Goal: Transaction & Acquisition: Obtain resource

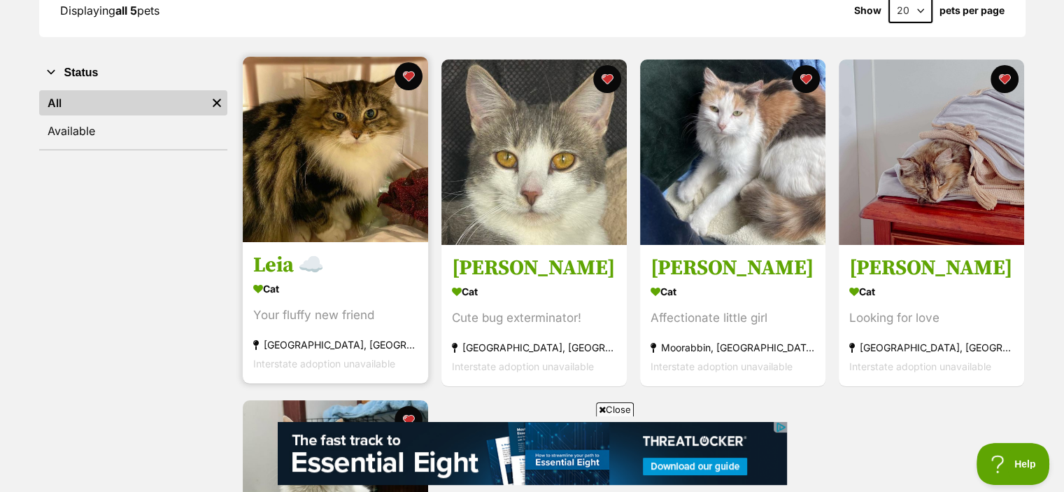
click at [341, 180] on img at bounding box center [335, 149] width 185 height 185
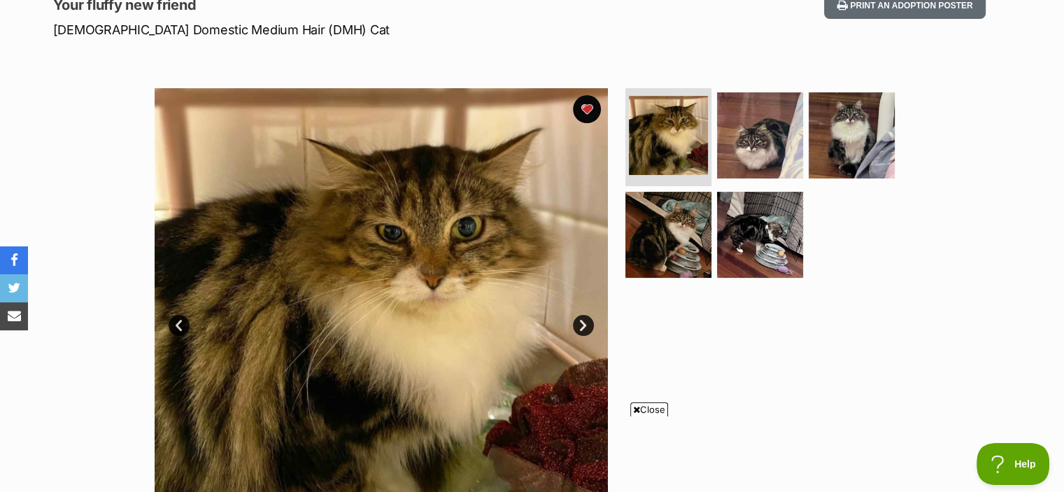
click at [576, 320] on link "Next" at bounding box center [583, 325] width 21 height 21
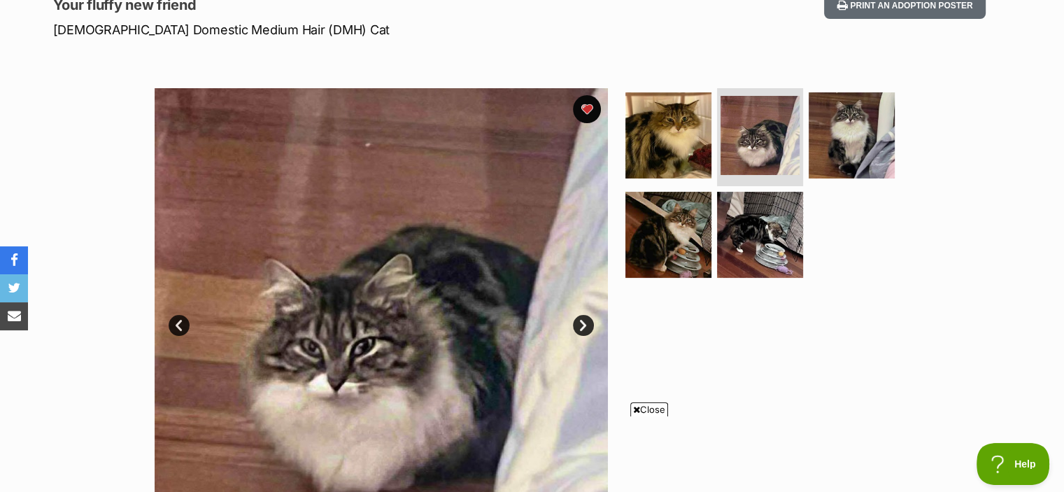
click at [576, 320] on link "Next" at bounding box center [583, 325] width 21 height 21
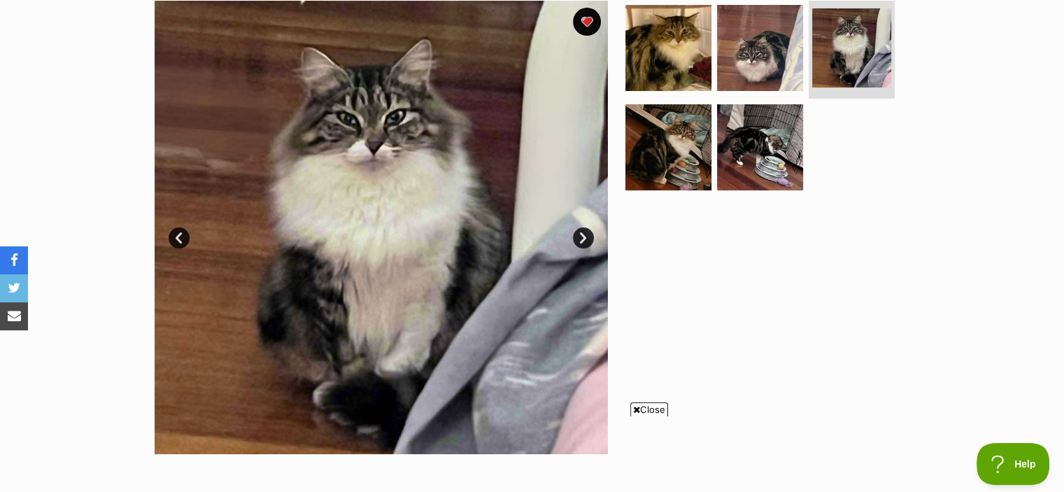
scroll to position [292, 0]
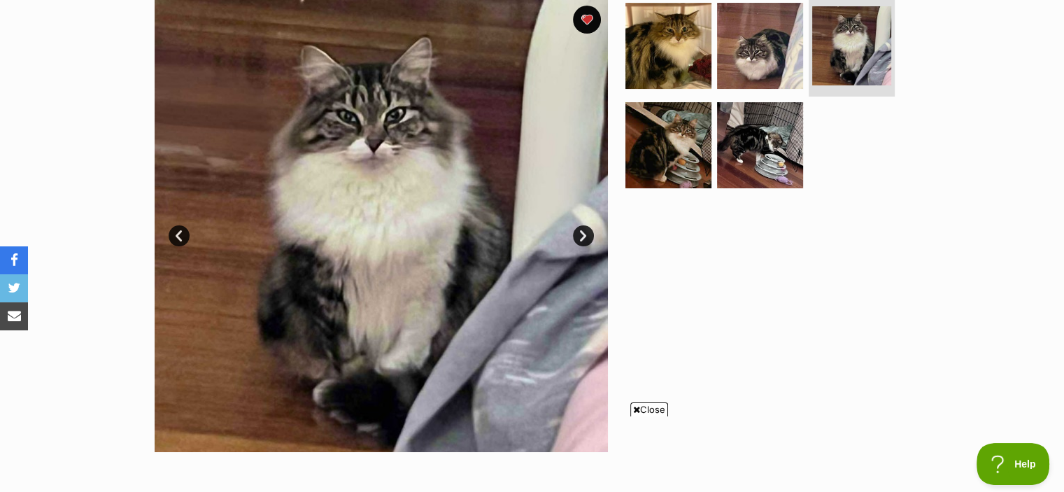
click at [579, 233] on link "Next" at bounding box center [583, 235] width 21 height 21
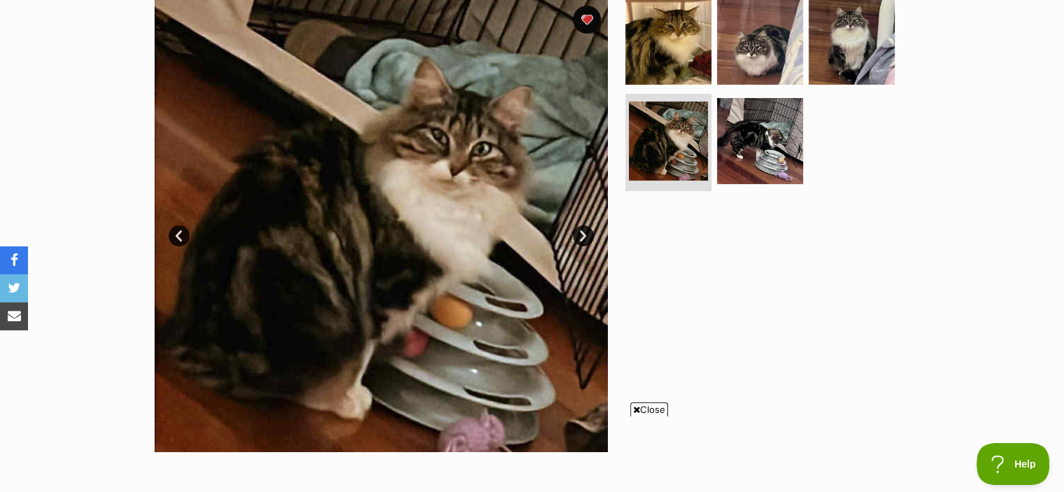
click at [579, 233] on link "Next" at bounding box center [583, 235] width 21 height 21
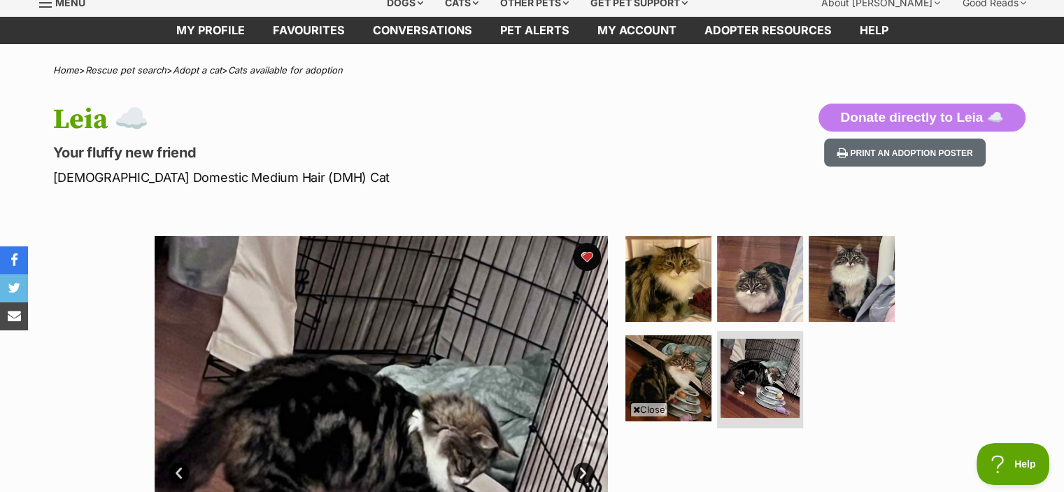
scroll to position [0, 0]
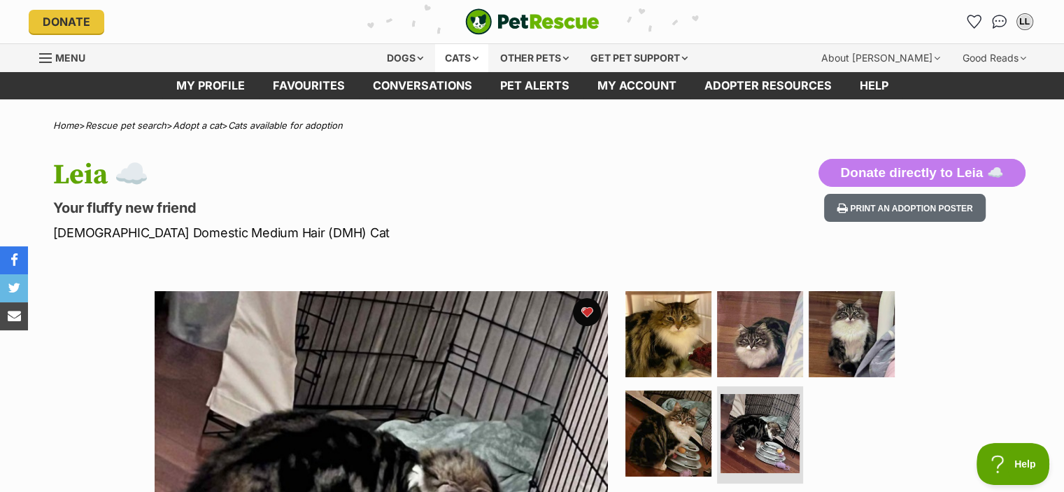
click at [446, 61] on div "Cats" at bounding box center [461, 58] width 53 height 28
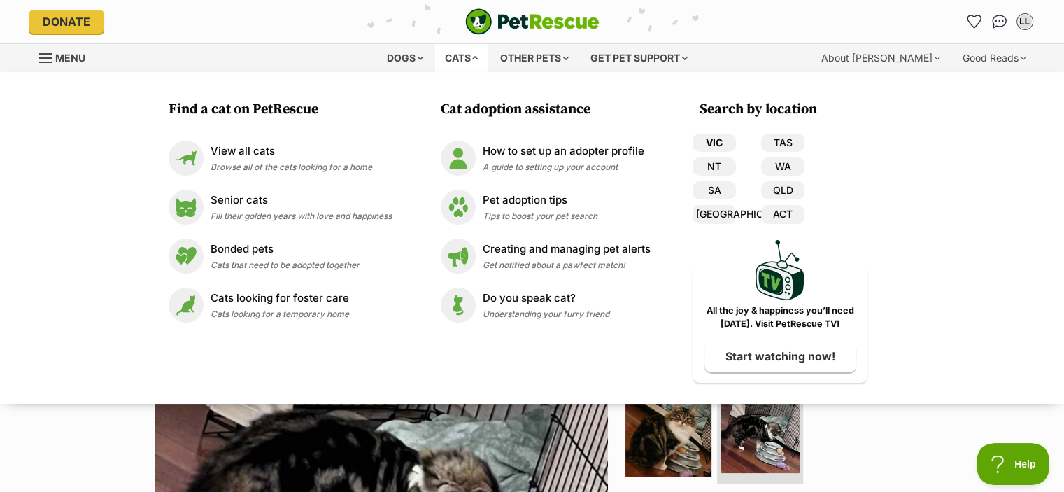
click at [714, 138] on link "VIC" at bounding box center [714, 143] width 43 height 18
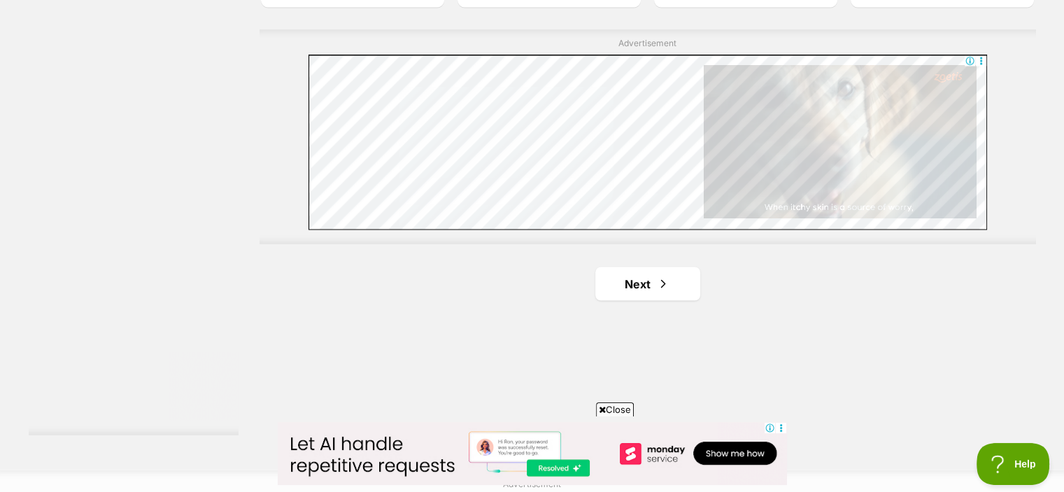
scroll to position [2523, 0]
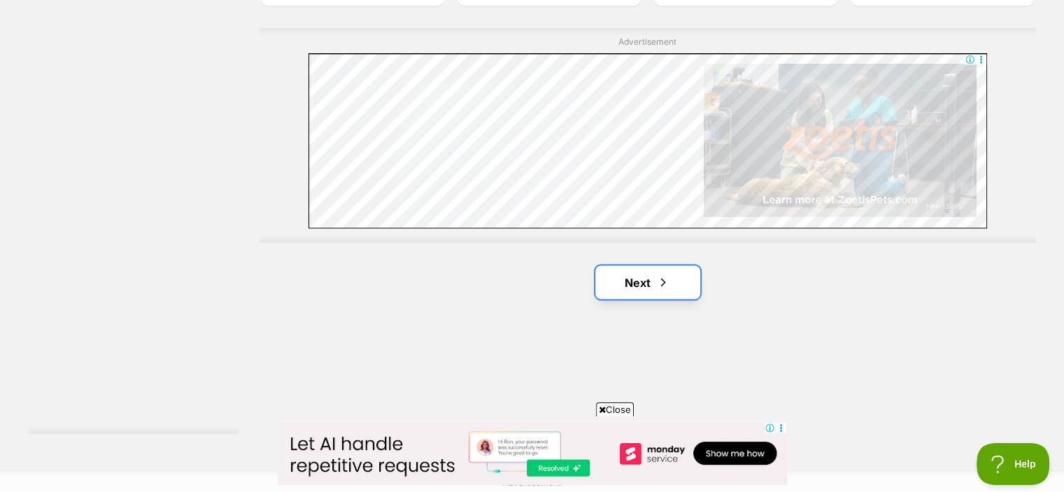
click at [615, 279] on link "Next" at bounding box center [647, 282] width 105 height 34
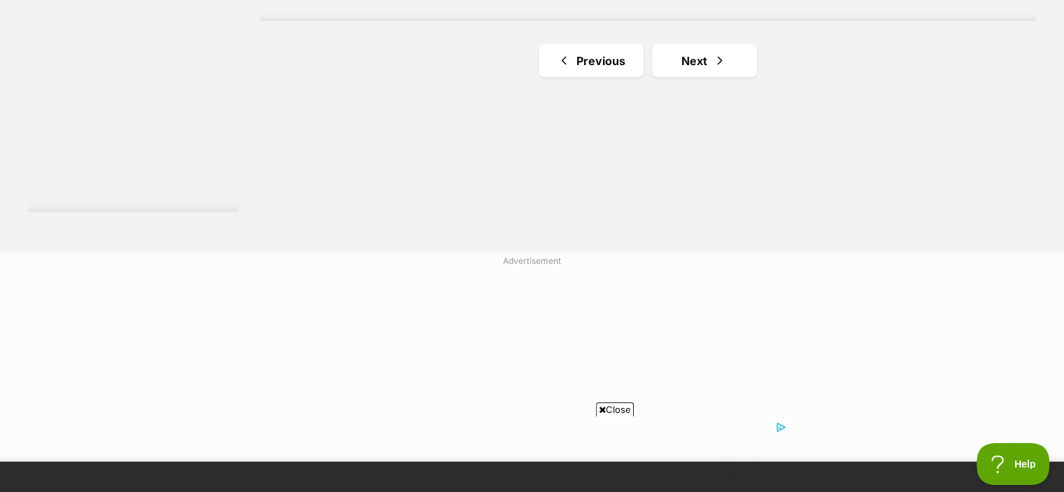
scroll to position [2745, 0]
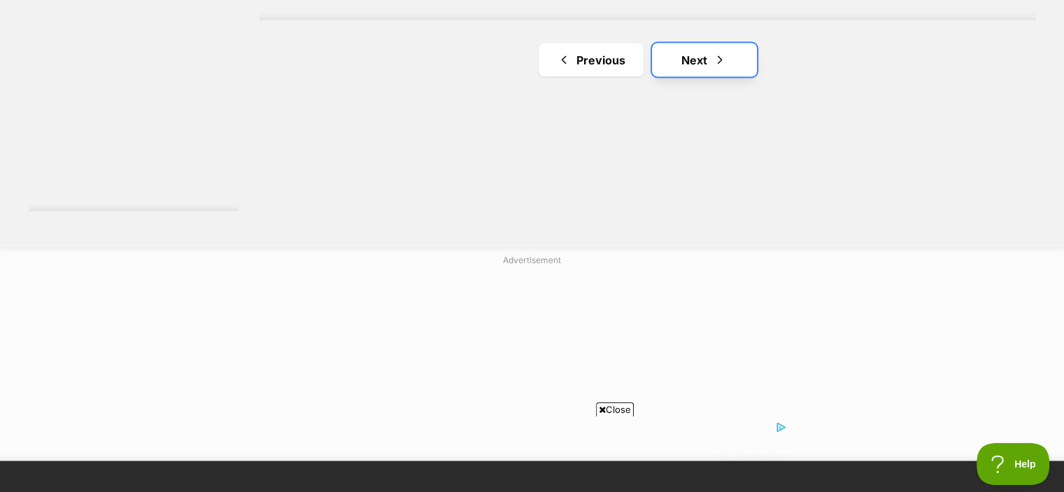
click at [702, 65] on link "Next" at bounding box center [704, 60] width 105 height 34
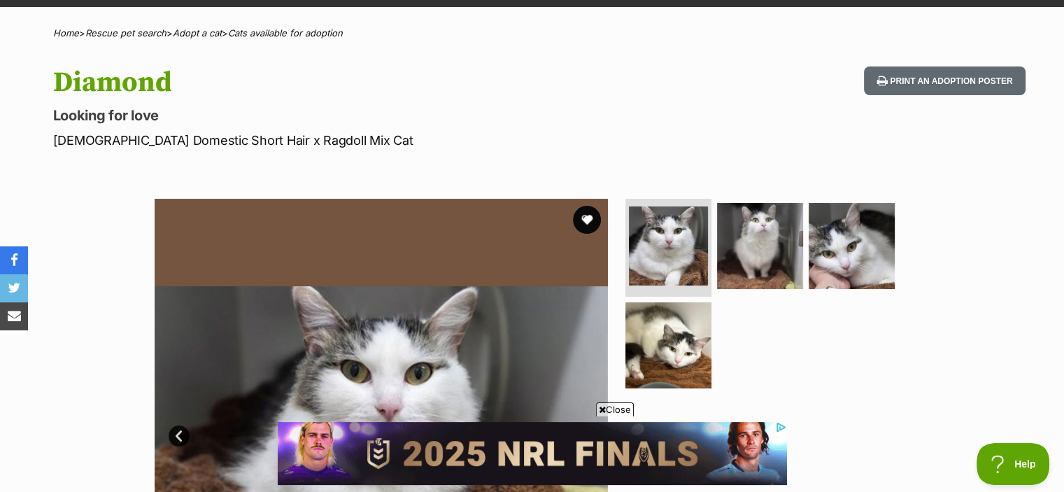
scroll to position [231, 0]
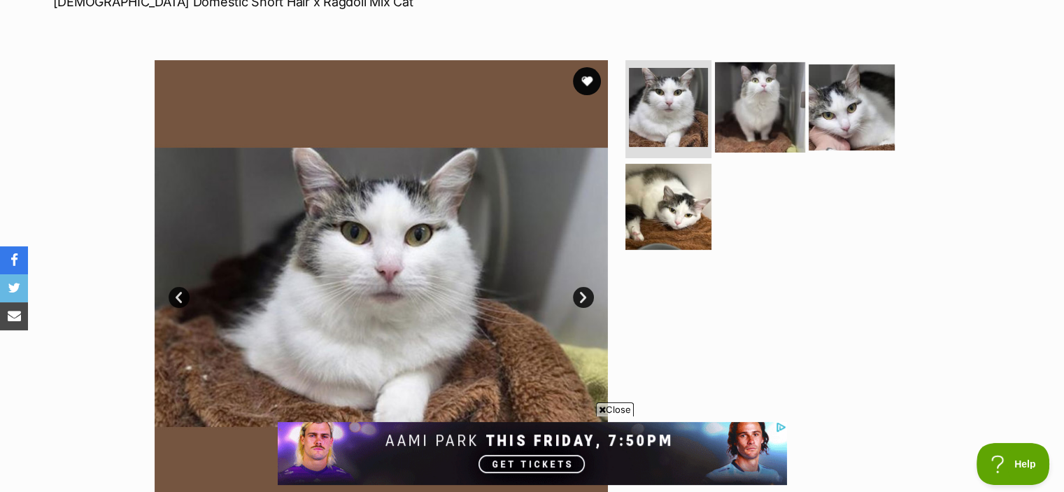
click at [774, 89] on img at bounding box center [760, 107] width 90 height 90
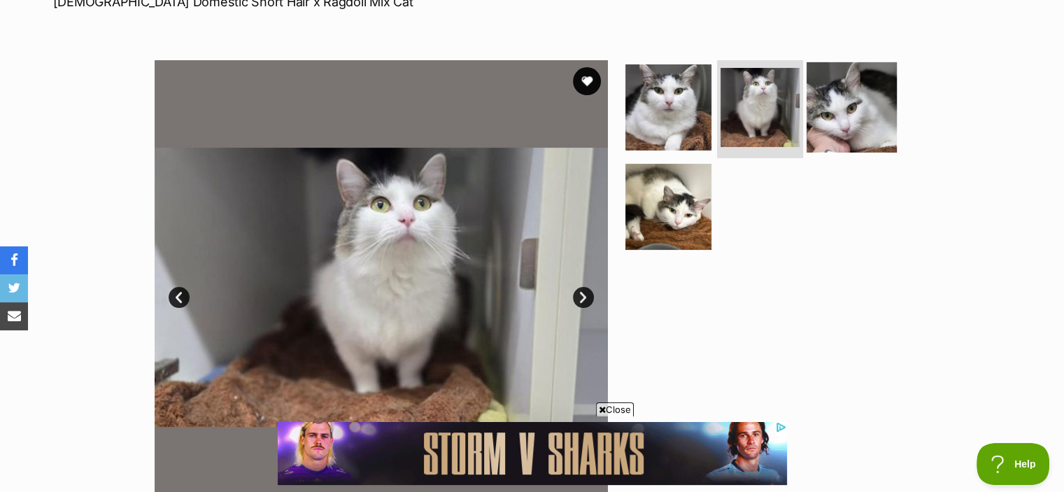
click at [839, 95] on img at bounding box center [852, 107] width 90 height 90
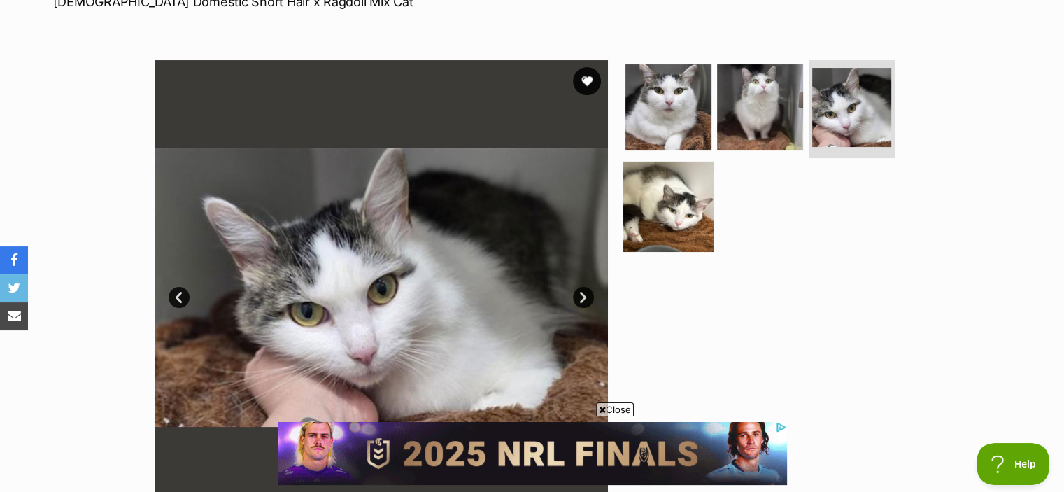
click at [661, 196] on img at bounding box center [668, 206] width 90 height 90
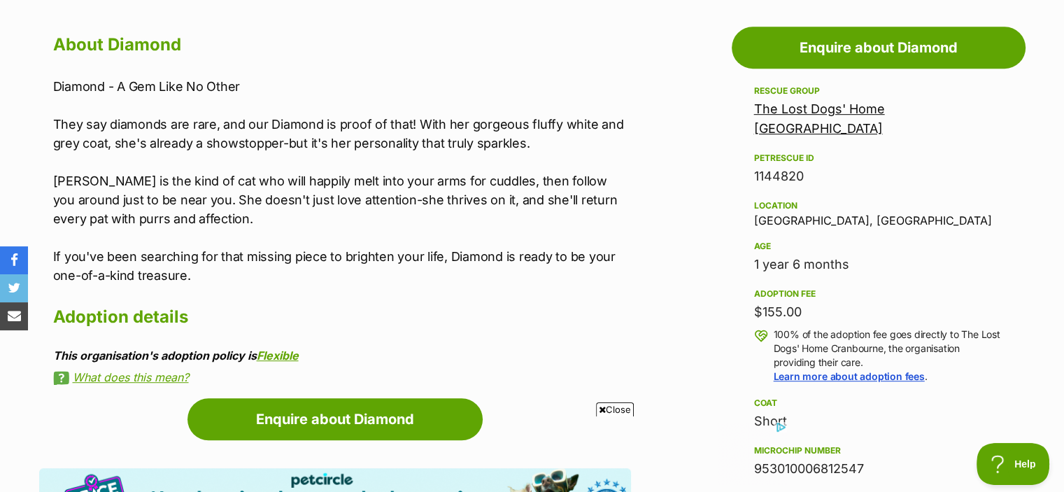
scroll to position [760, 0]
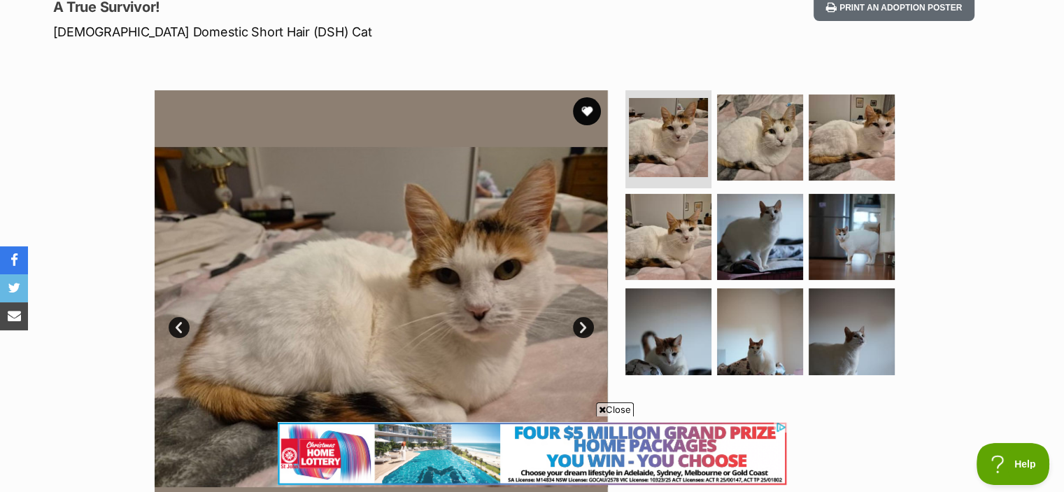
scroll to position [201, 0]
click at [583, 325] on link "Next" at bounding box center [583, 326] width 21 height 21
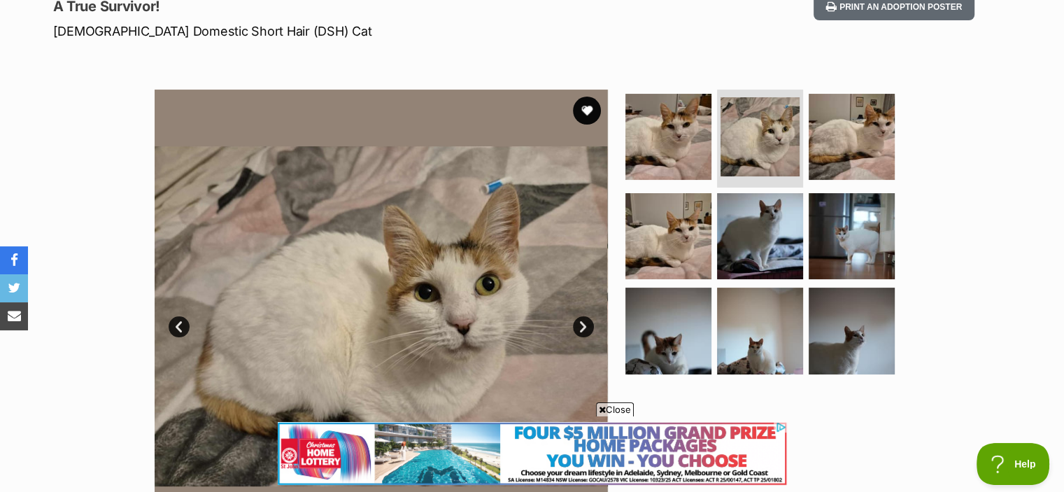
click at [583, 325] on link "Next" at bounding box center [583, 326] width 21 height 21
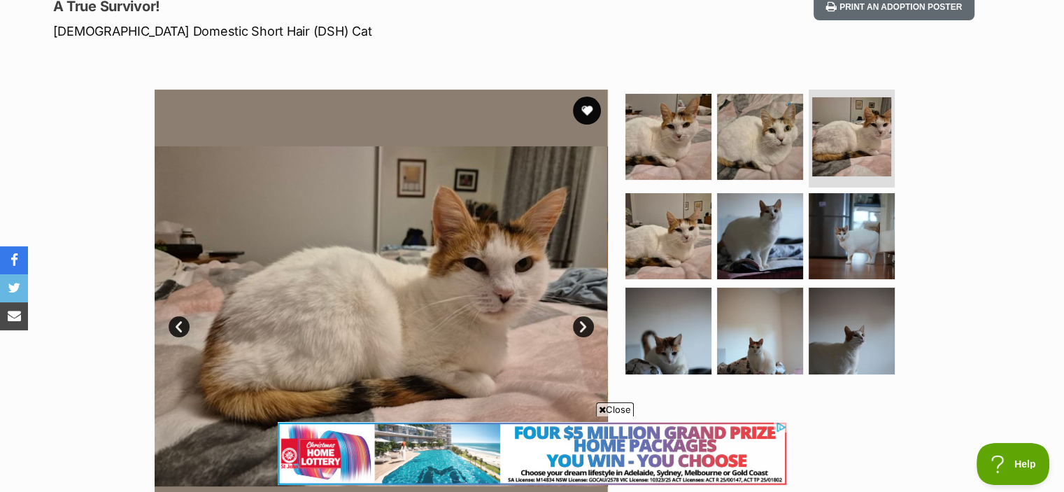
click at [583, 325] on link "Next" at bounding box center [583, 326] width 21 height 21
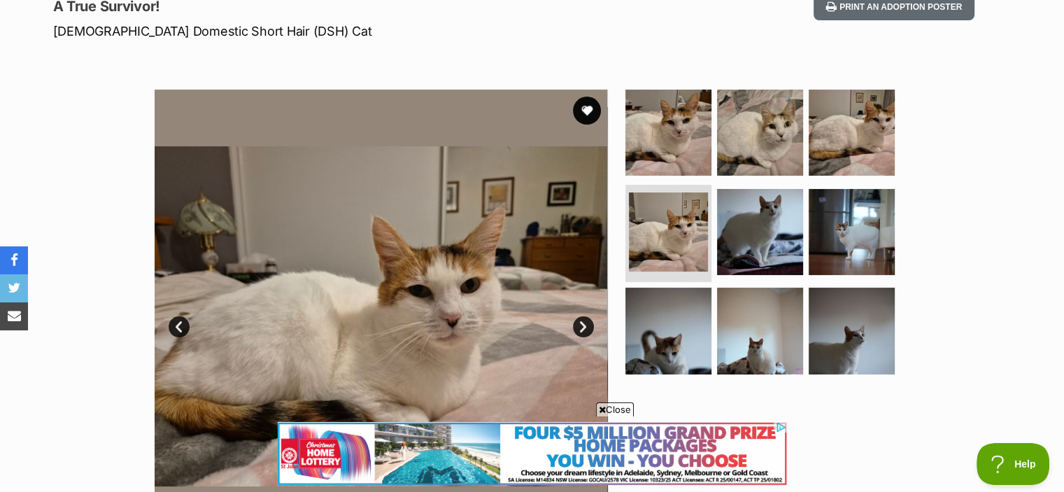
click at [583, 325] on link "Next" at bounding box center [583, 326] width 21 height 21
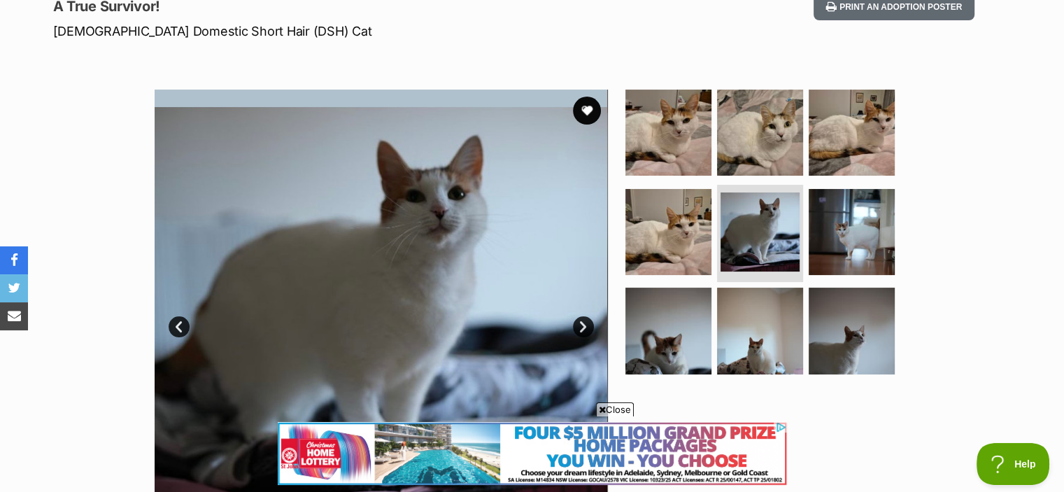
click at [583, 325] on link "Next" at bounding box center [583, 326] width 21 height 21
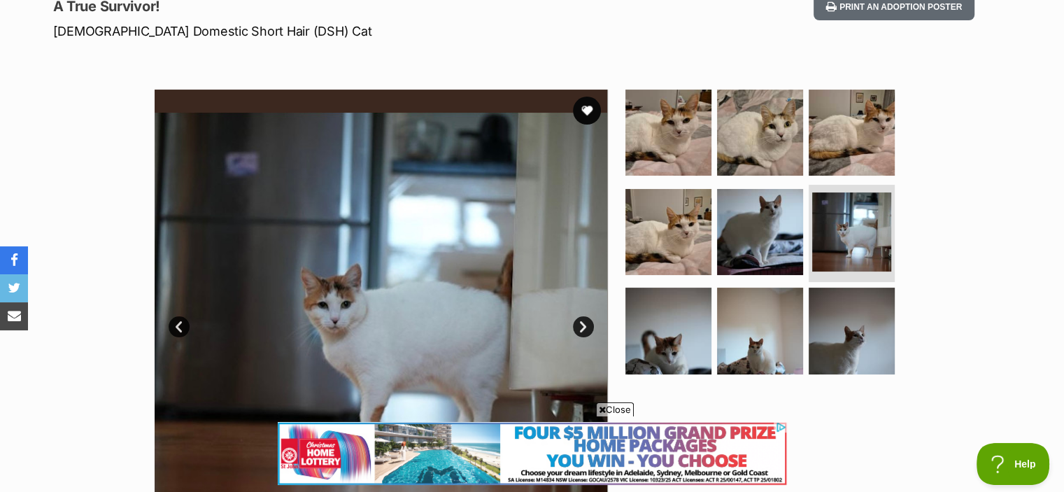
click at [583, 325] on link "Next" at bounding box center [583, 326] width 21 height 21
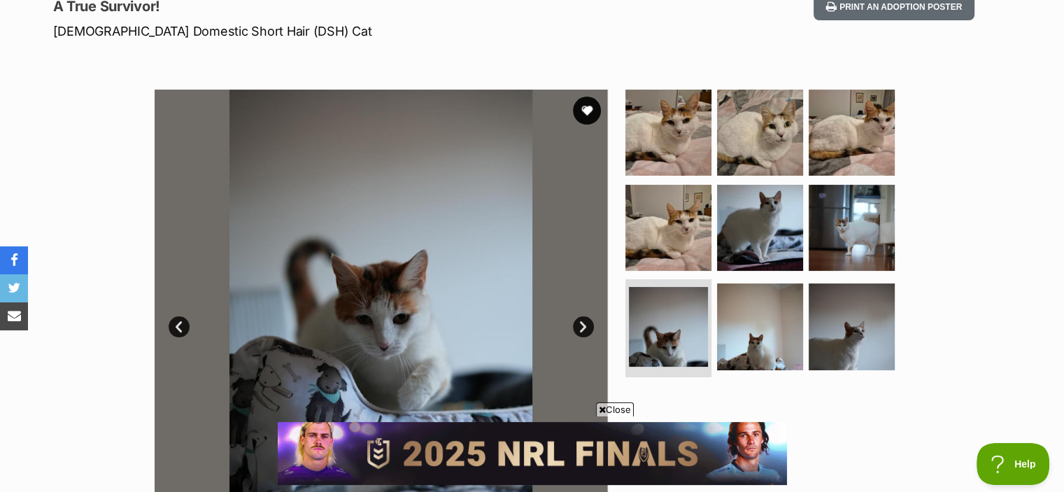
scroll to position [0, 0]
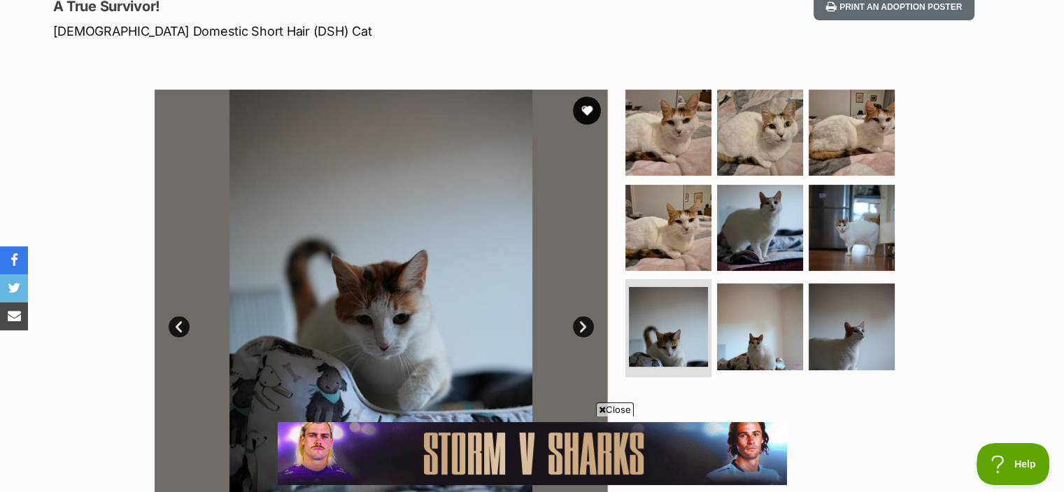
click at [583, 325] on link "Next" at bounding box center [583, 326] width 21 height 21
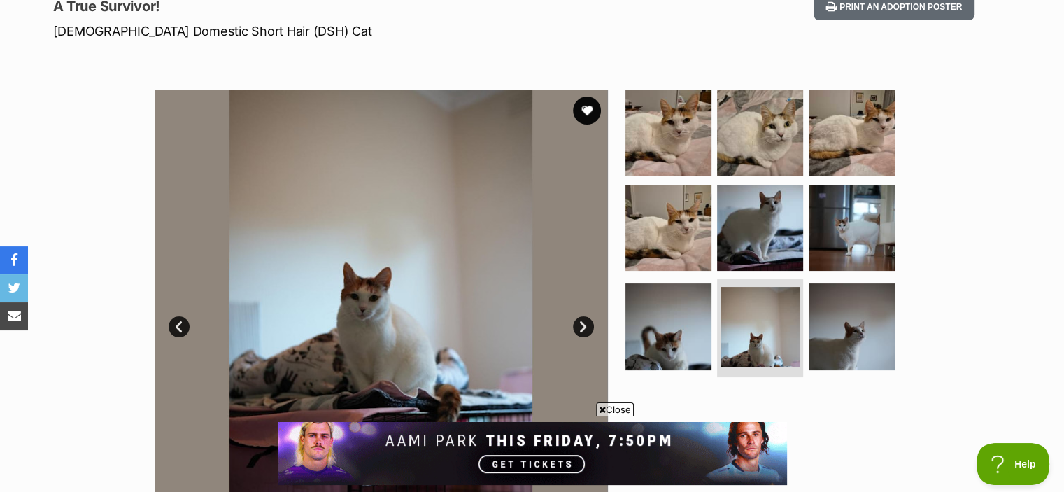
click at [583, 325] on link "Next" at bounding box center [583, 326] width 21 height 21
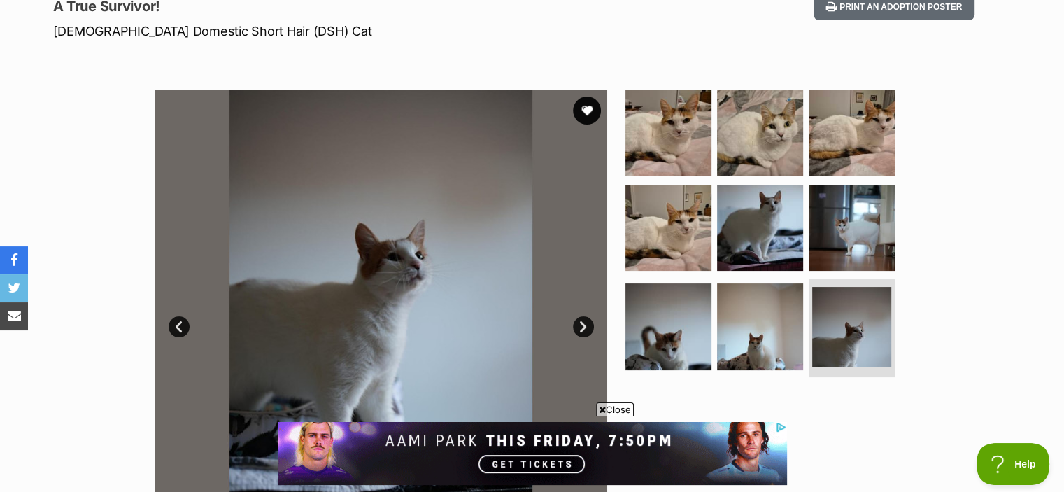
drag, startPoint x: 583, startPoint y: 325, endPoint x: 1058, endPoint y: 318, distance: 475.1
click at [1058, 318] on div "Available 9 of 9 images 9 of 9 images 9 of 9 images 9 of 9 images 9 of 9 images…" at bounding box center [532, 306] width 1064 height 474
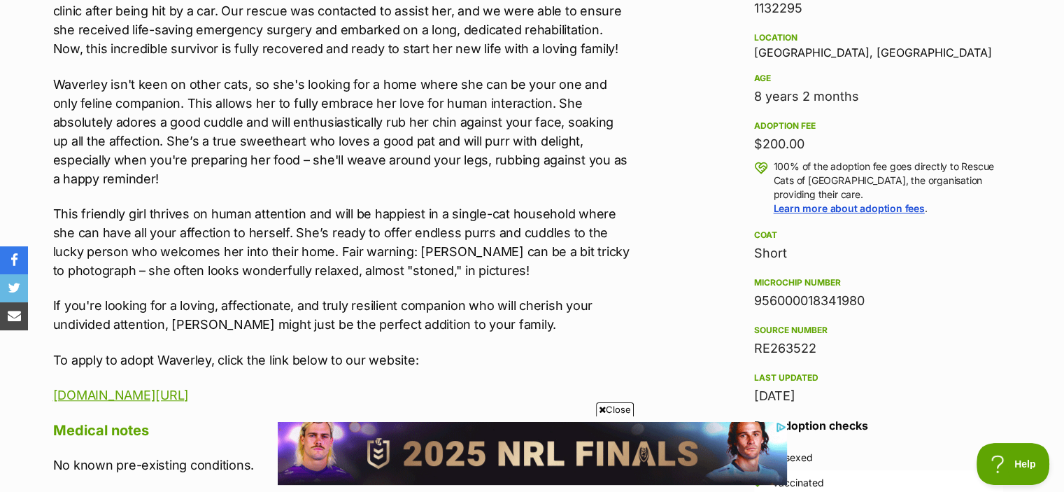
scroll to position [910, 0]
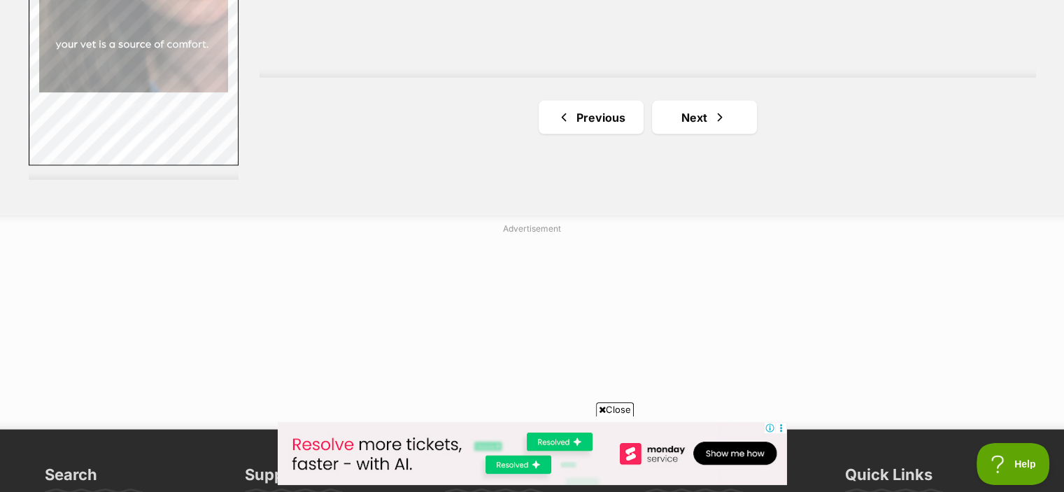
scroll to position [2775, 0]
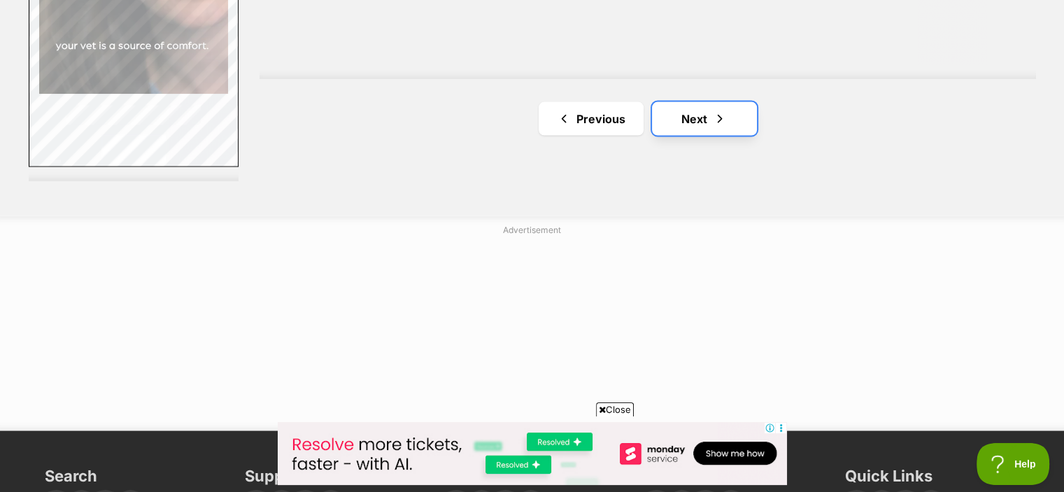
click at [718, 113] on span "Next page" at bounding box center [720, 119] width 14 height 17
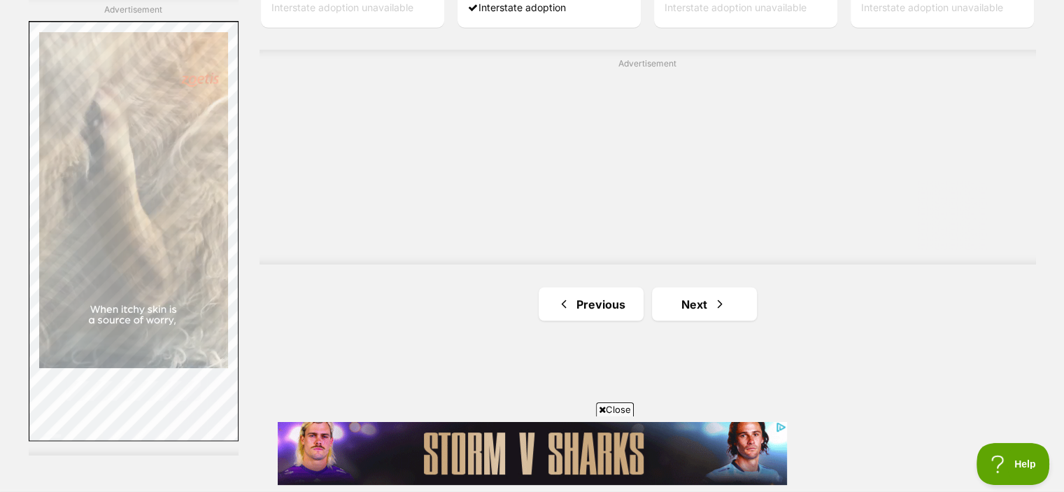
scroll to position [2502, 0]
